Goal: Communication & Community: Answer question/provide support

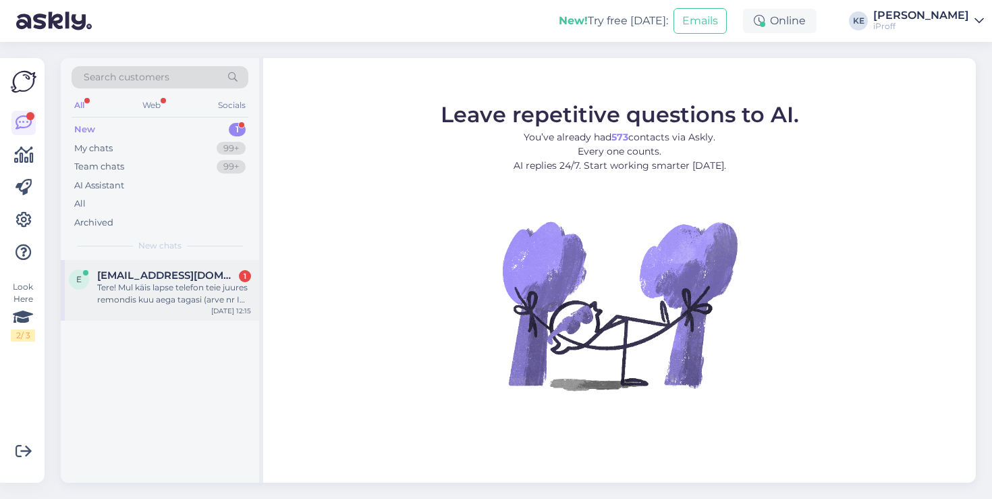
click at [192, 271] on div "[EMAIL_ADDRESS][DOMAIN_NAME] 1" at bounding box center [174, 275] width 154 height 12
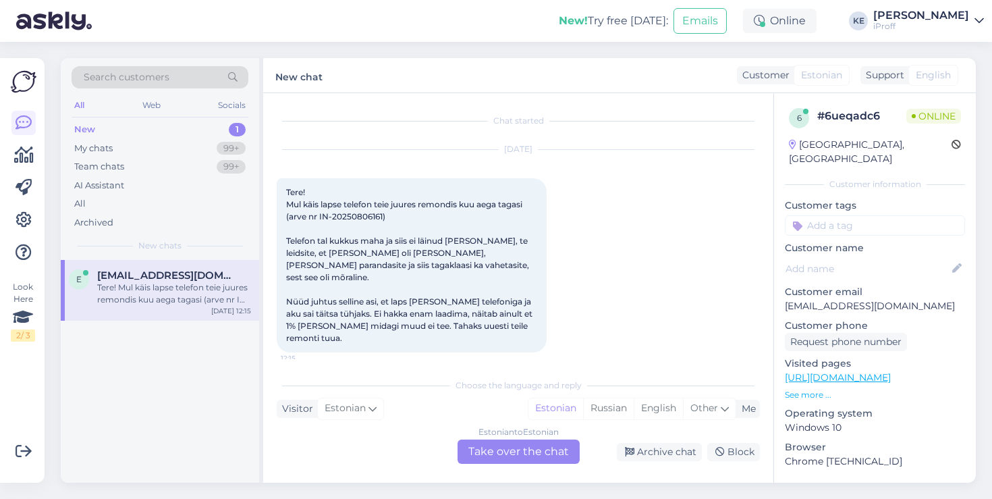
click at [504, 450] on div "Estonian to Estonian Take over the chat" at bounding box center [518, 451] width 122 height 24
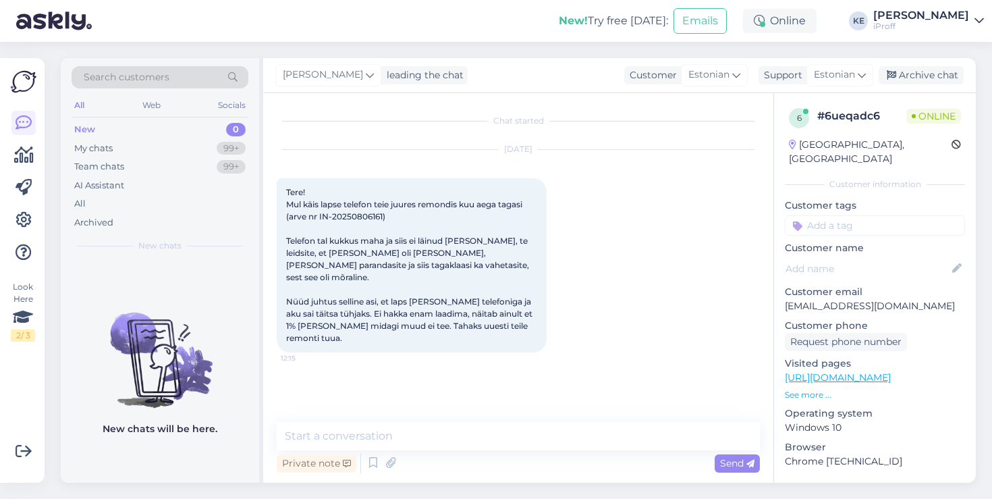
click at [368, 221] on span "Tere! Mul käis lapse telefon teie juures remondis kuu aega tagasi (arve nr IN-2…" at bounding box center [410, 265] width 248 height 156
copy span "20250806161"
click at [843, 299] on p "[EMAIL_ADDRESS][DOMAIN_NAME]" at bounding box center [875, 306] width 180 height 14
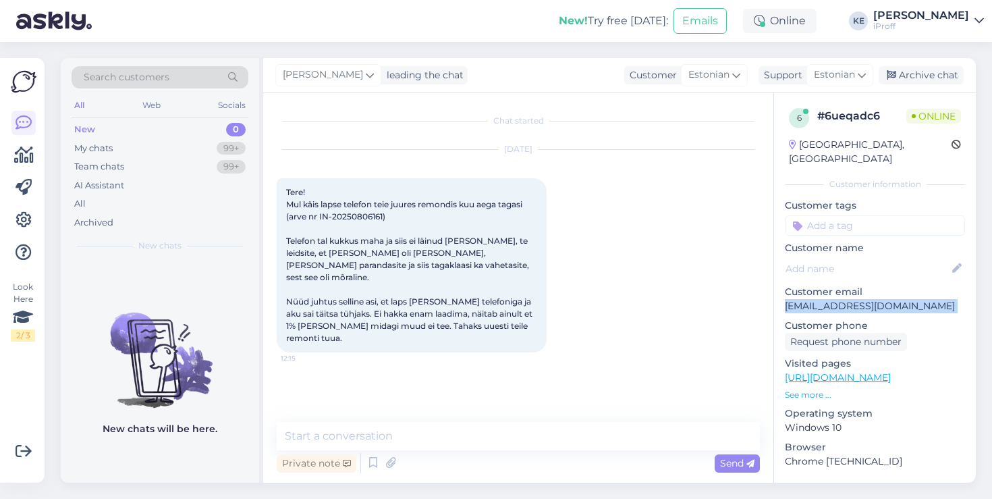
click at [843, 299] on p "[EMAIL_ADDRESS][DOMAIN_NAME]" at bounding box center [875, 306] width 180 height 14
copy p "[EMAIL_ADDRESS][DOMAIN_NAME]"
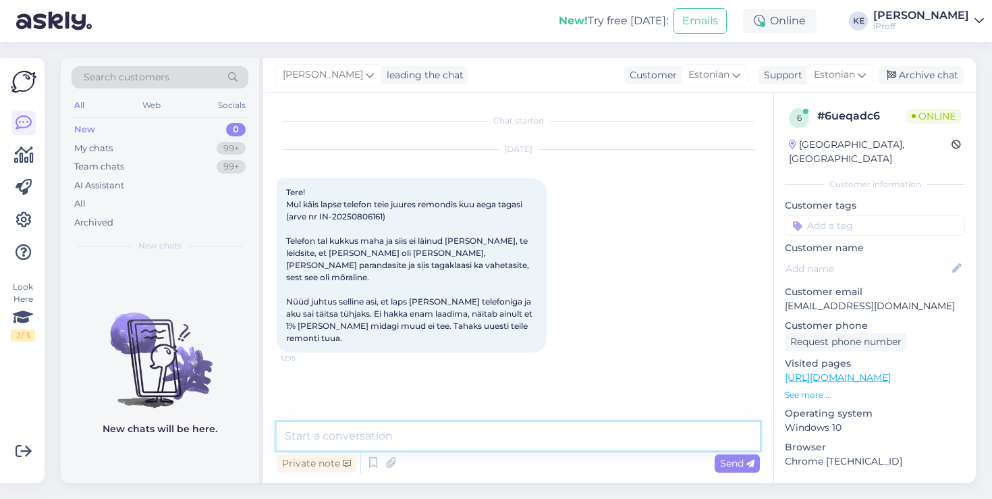
click at [474, 428] on textarea at bounding box center [518, 436] width 483 height 28
type textarea "TERVIS"
type textarea "Tervist!"
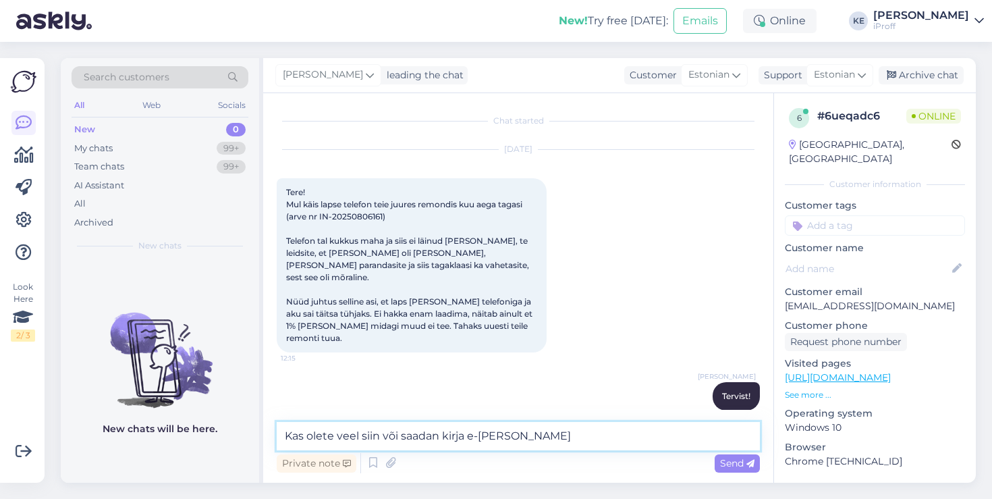
type textarea "Kas olete veel siin või saadan kirja e-[PERSON_NAME]?"
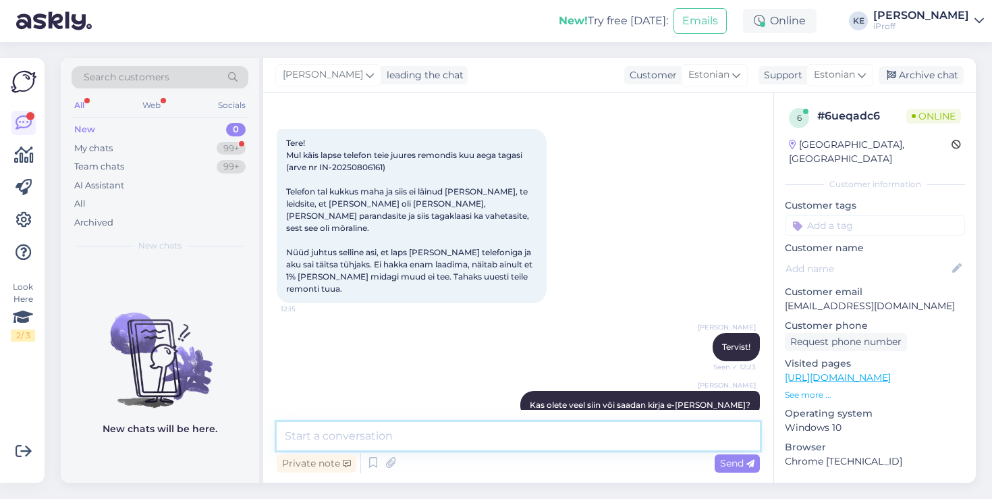
scroll to position [107, 0]
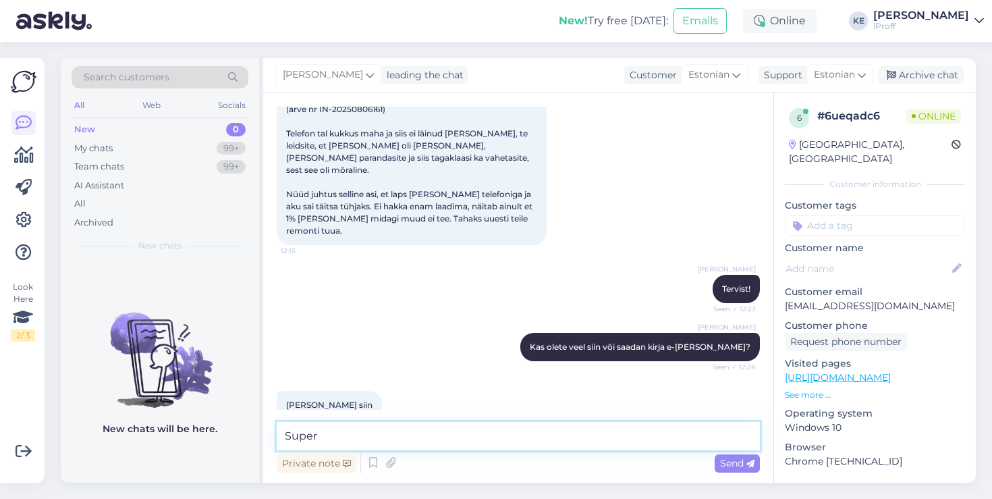
type textarea "Super."
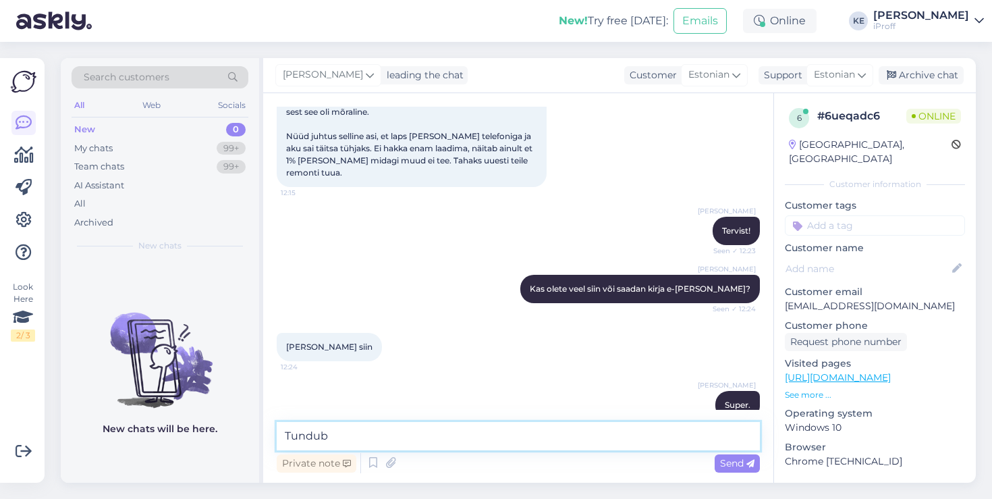
type textarea "Tundub"
click at [451, 444] on textarea "Tooge seadme meile plevaatusele" at bounding box center [518, 436] width 483 height 28
click at [441, 435] on textarea "Tooge seadme meile plevaatusele" at bounding box center [518, 436] width 483 height 28
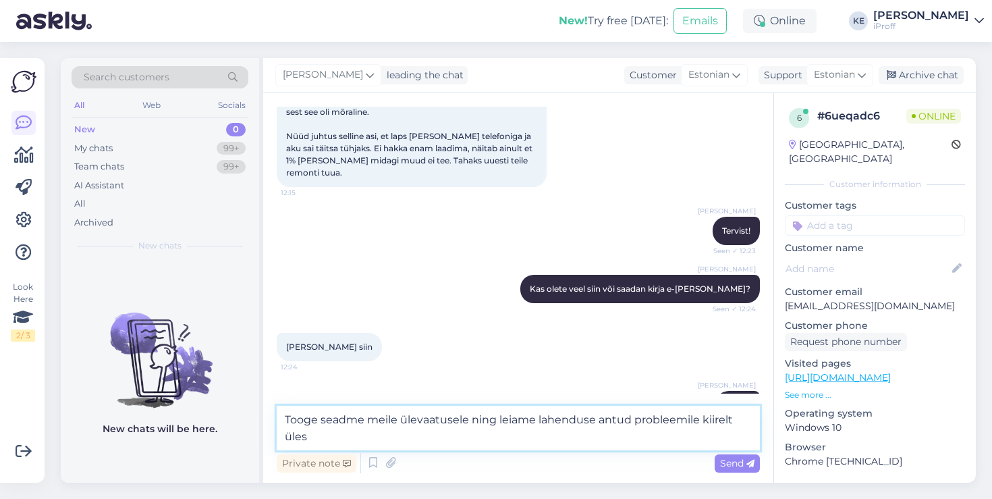
type textarea "Tooge seadme meile ülevaatusele ning leiame lahenduse antud probleemile kiirelt…"
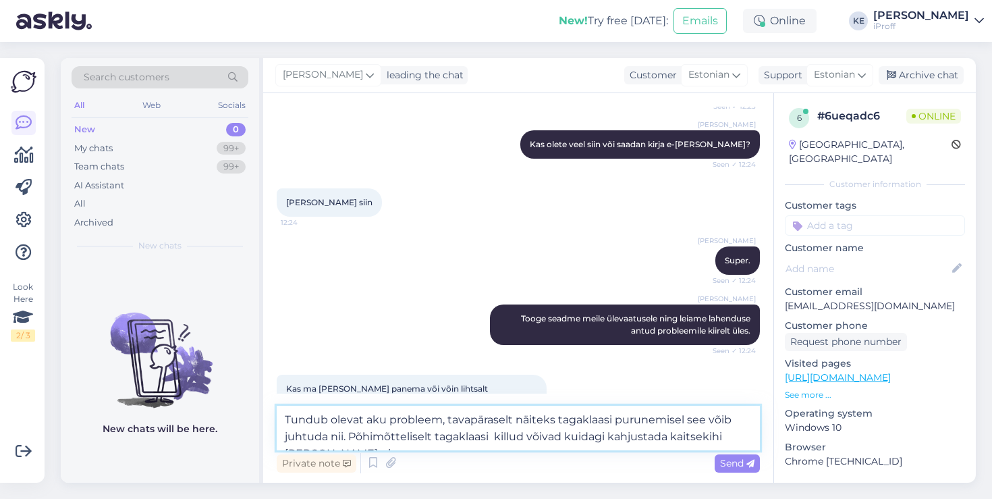
scroll to position [324, 0]
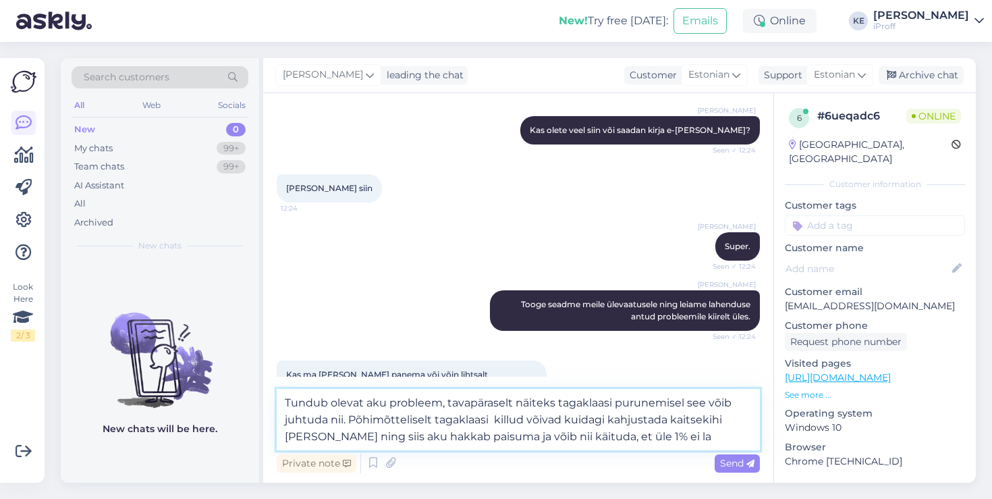
type textarea "Tundub olevat aku probleem, tavapäraselt näiteks tagaklaasi purunemisel see või…"
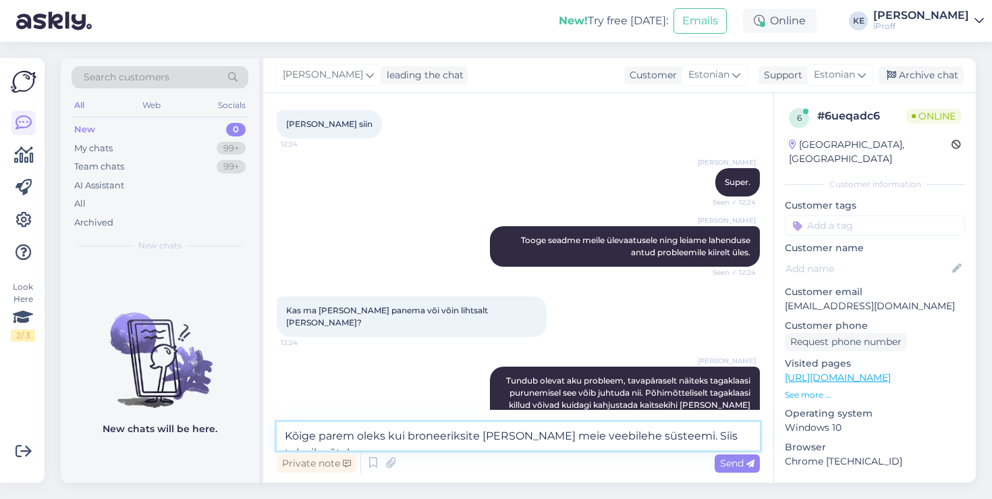
scroll to position [404, 0]
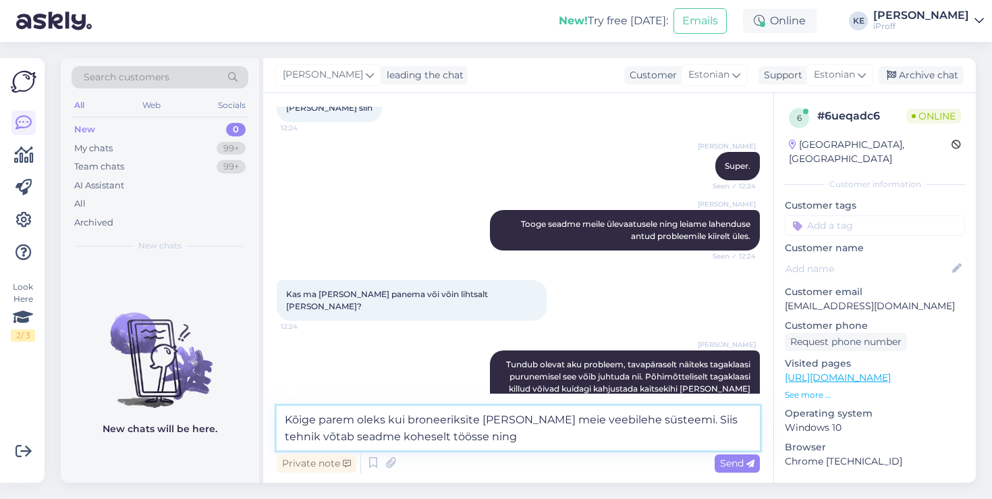
type textarea "Kõige parem oleks kui broneeriksite [PERSON_NAME] meie veebilehe süsteemi. Siis…"
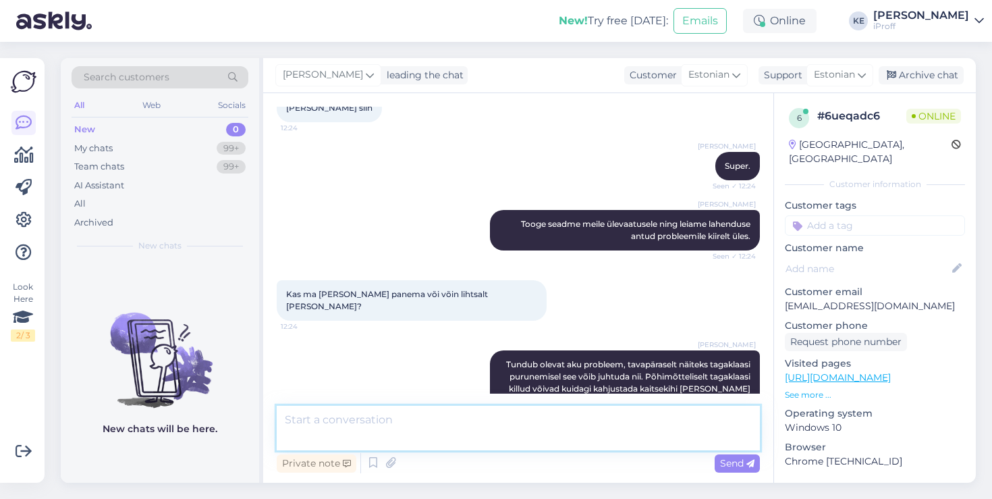
scroll to position [388, 0]
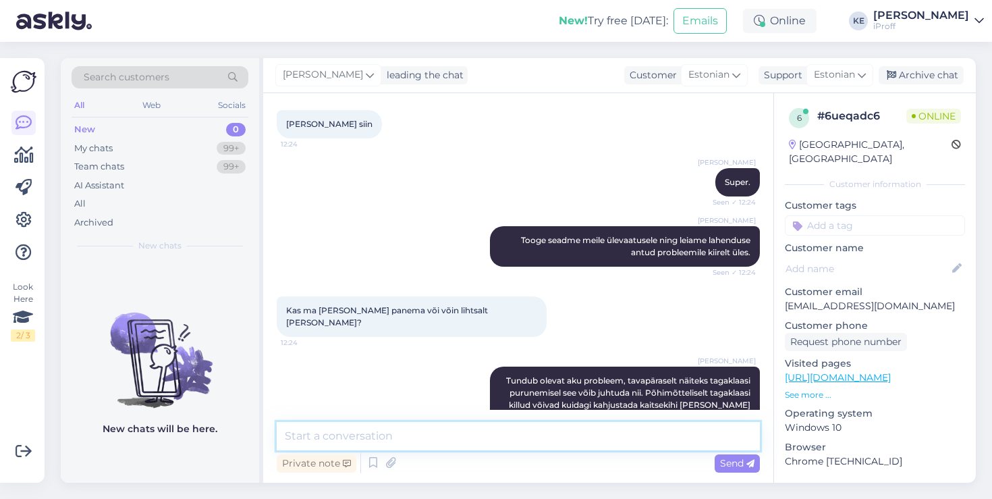
type textarea "T"
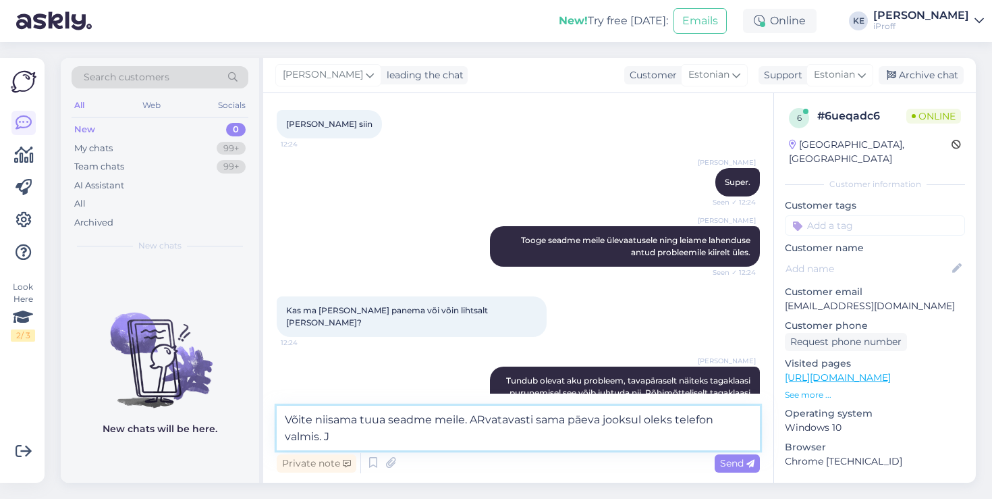
scroll to position [404, 0]
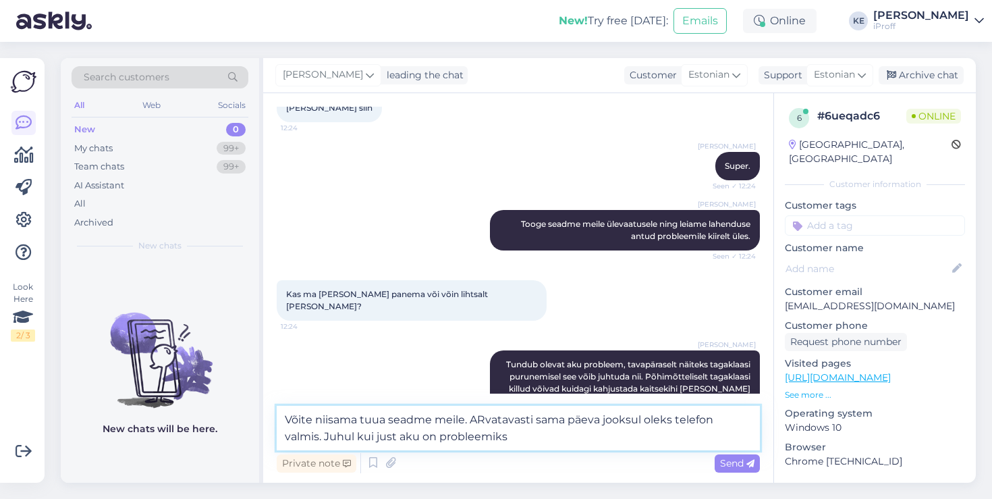
type textarea "Võite niisama tuua seadme meile. ARvatavasti sama päeva jooksul oleks telefon v…"
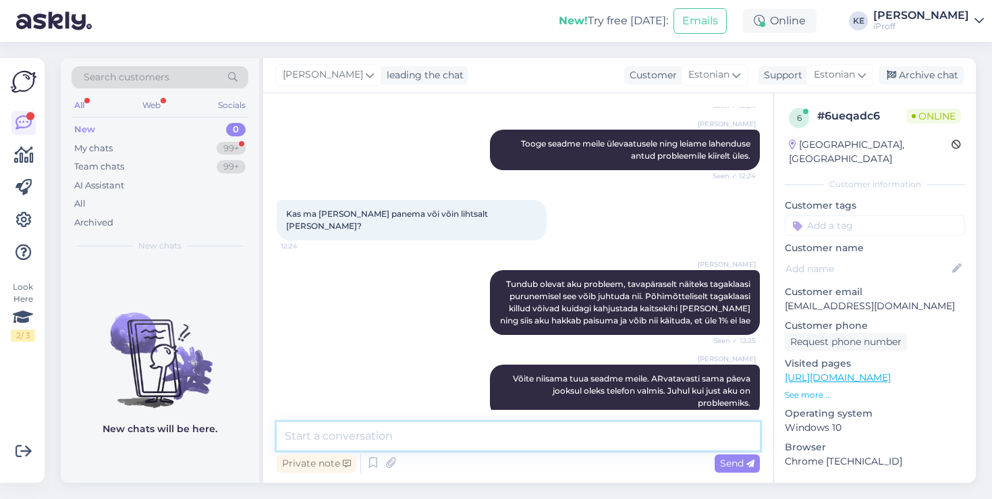
scroll to position [540, 0]
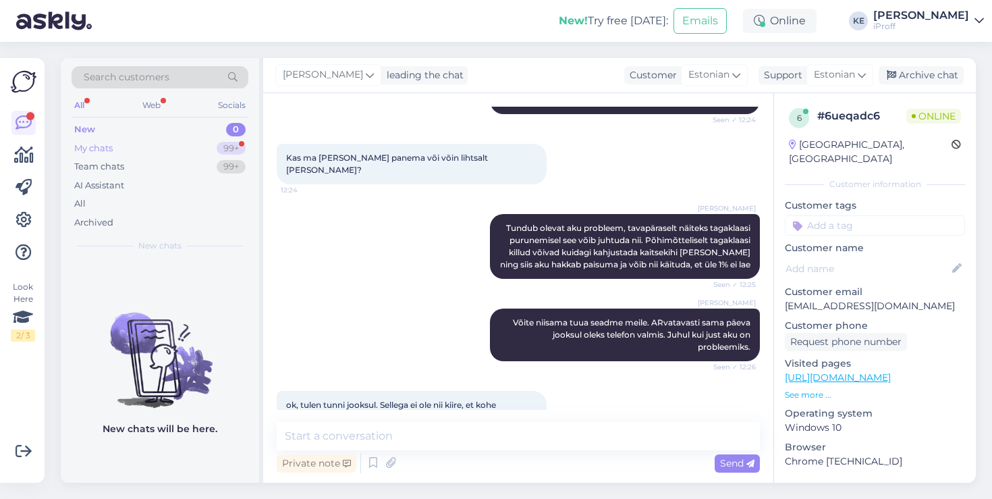
click at [204, 154] on div "My chats 99+" at bounding box center [160, 148] width 177 height 19
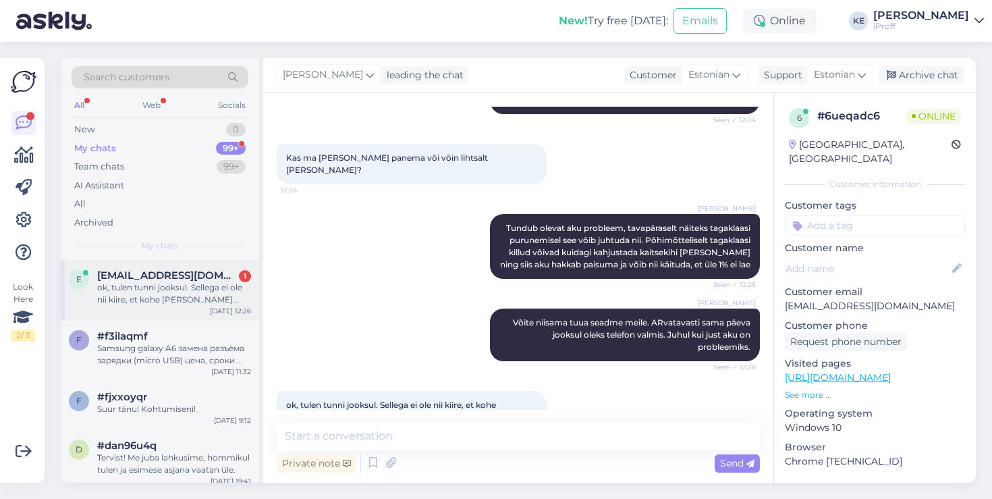
click at [159, 300] on div "ok, tulen tunni jooksul. Sellega ei ole nii kiire, et kohe [PERSON_NAME] päeval…" at bounding box center [174, 293] width 154 height 24
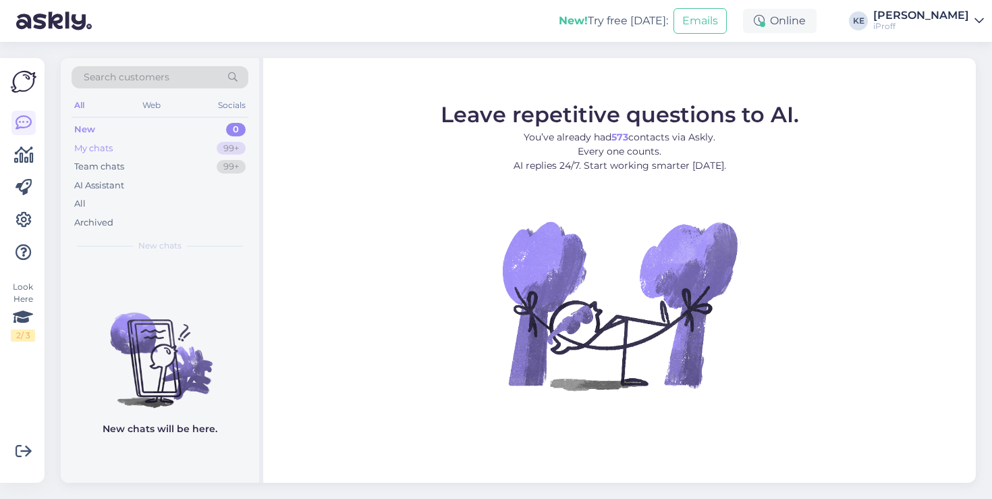
click at [186, 144] on div "My chats 99+" at bounding box center [160, 148] width 177 height 19
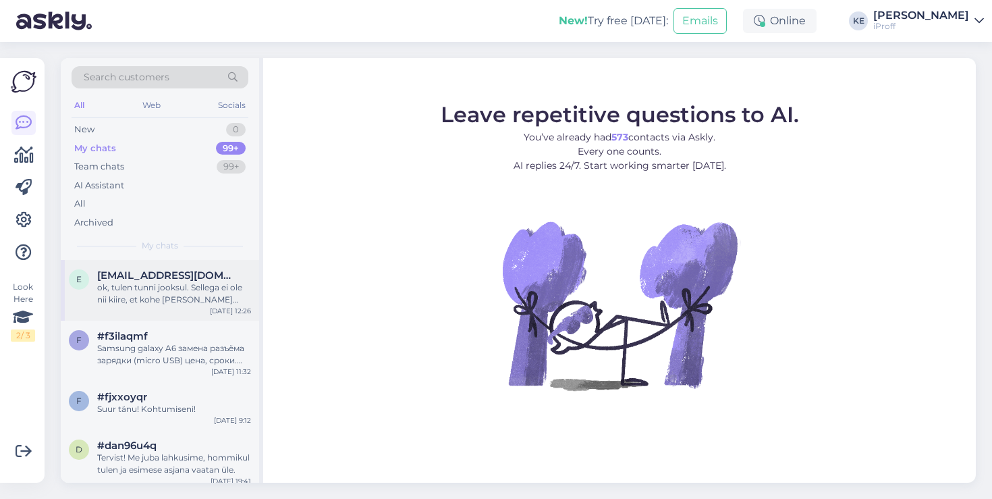
click at [155, 282] on div "ok, tulen tunni jooksul. Sellega ei ole nii kiire, et kohe [PERSON_NAME] päeval…" at bounding box center [174, 293] width 154 height 24
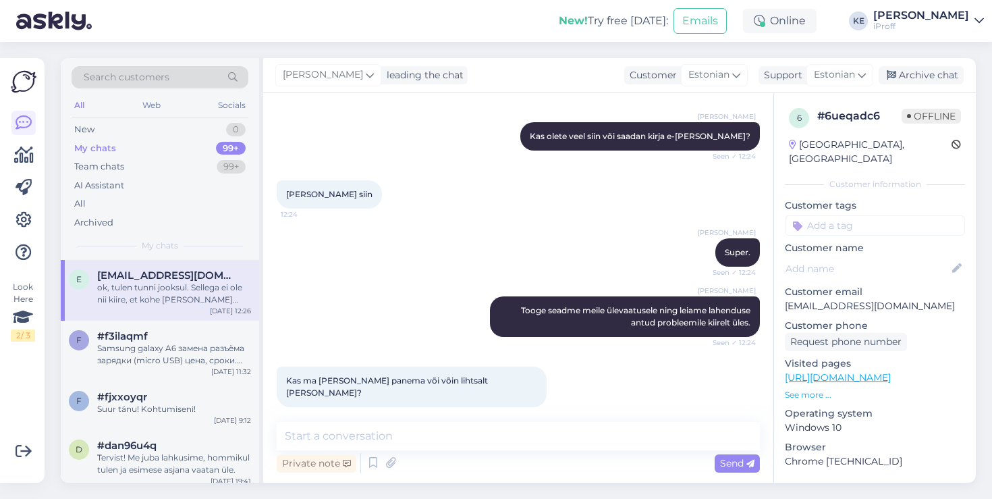
scroll to position [21, 0]
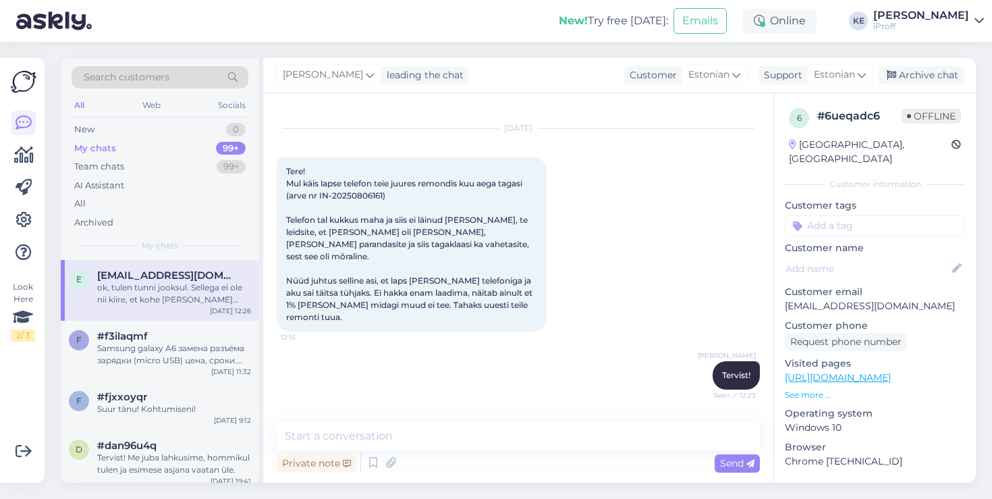
click at [412, 248] on span "Tere! Mul käis lapse telefon teie juures remondis kuu aega tagasi (arve nr IN-2…" at bounding box center [410, 244] width 248 height 156
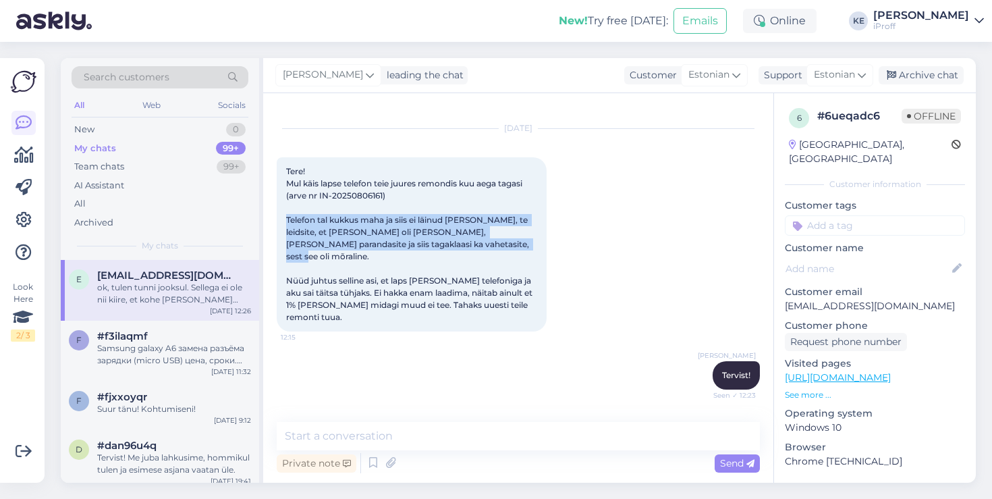
click at [412, 248] on span "Tere! Mul käis lapse telefon teie juures remondis kuu aega tagasi (arve nr IN-2…" at bounding box center [410, 244] width 248 height 156
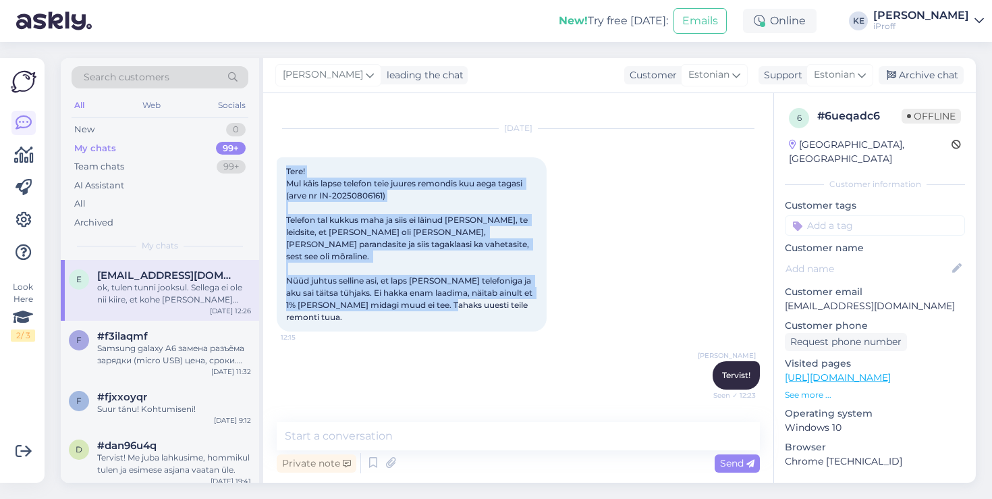
drag, startPoint x: 540, startPoint y: 295, endPoint x: 287, endPoint y: 173, distance: 280.9
click at [287, 173] on div "Tere! Mul käis lapse telefon teie juures remondis kuu aega tagasi (arve nr IN-2…" at bounding box center [412, 244] width 270 height 174
copy span "Tere! Mul käis lapse telefon teie juures remondis kuu aega tagasi (arve nr IN-2…"
